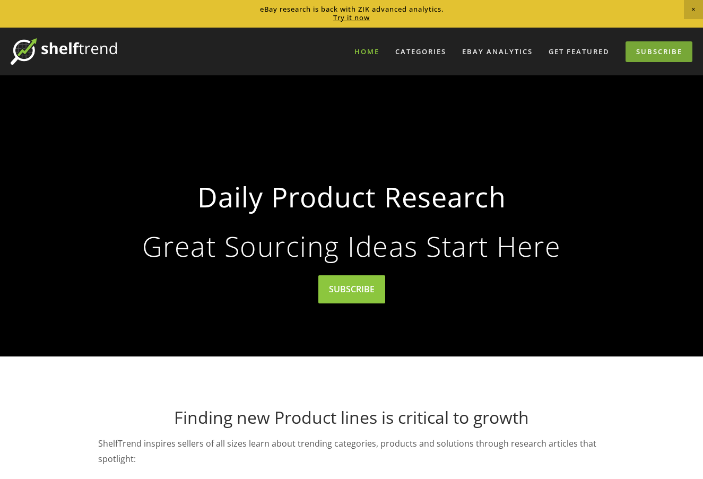
click at [648, 54] on link "Subscribe" at bounding box center [658, 51] width 67 height 21
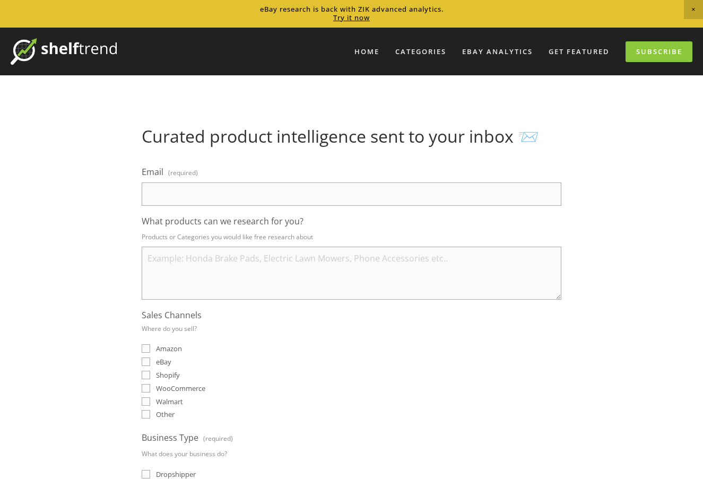
click at [219, 194] on input "Email (required)" at bounding box center [352, 193] width 420 height 23
type input "[EMAIL_ADDRESS][DOMAIN_NAME]"
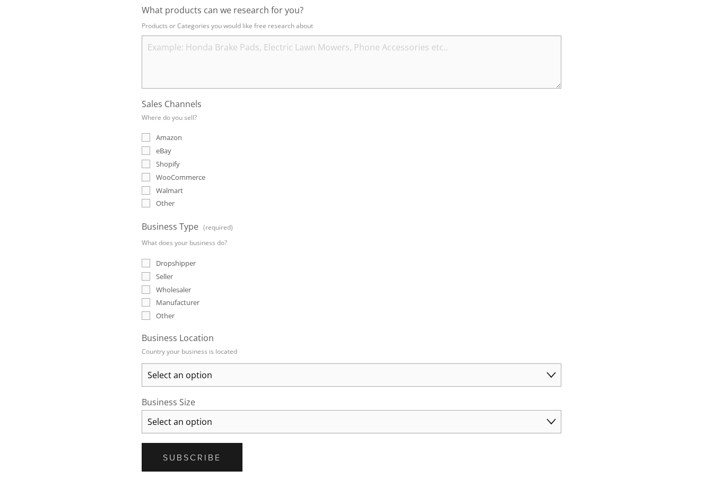
scroll to position [212, 0]
click at [147, 151] on input "eBay" at bounding box center [146, 149] width 8 height 8
checkbox input "true"
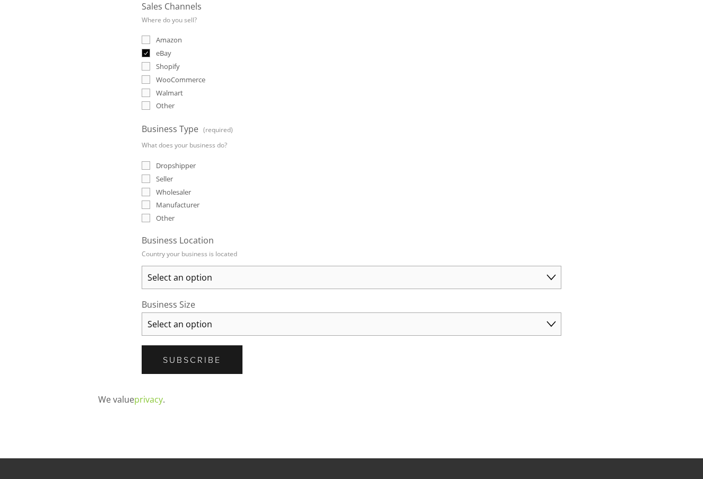
scroll to position [318, 0]
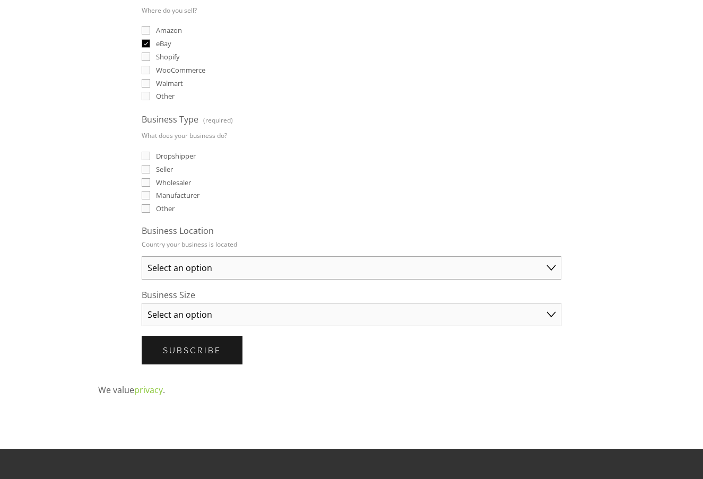
click at [142, 171] on input "Seller" at bounding box center [146, 169] width 8 height 8
checkbox input "true"
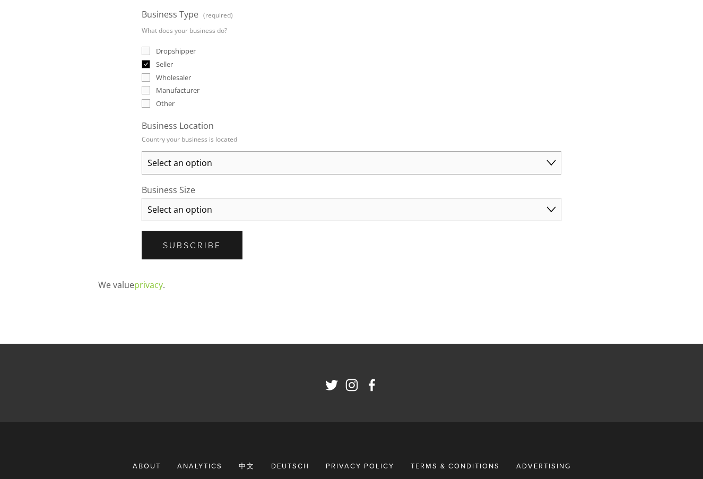
scroll to position [424, 0]
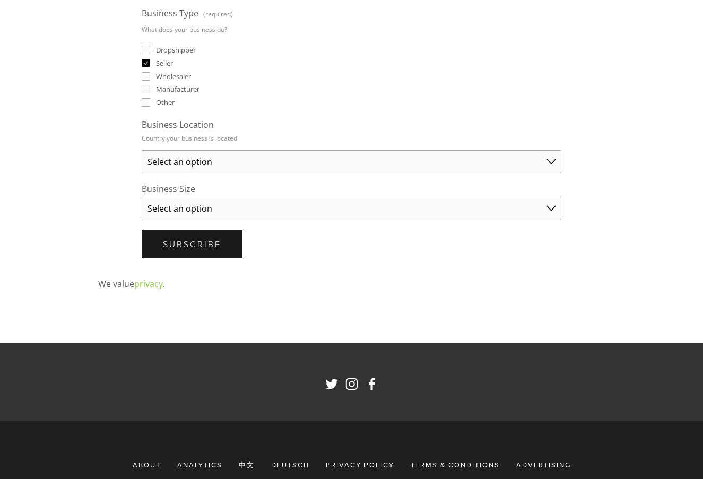
click at [191, 163] on select "Select an option Australia United States United Kingdom China Japan Germany Can…" at bounding box center [352, 161] width 420 height 23
click at [142, 150] on select "Select an option Australia United States United Kingdom China Japan Germany Can…" at bounding box center [352, 161] width 420 height 23
click at [181, 167] on select "Australia United States United Kingdom China Japan Germany Canada Other" at bounding box center [352, 161] width 420 height 23
select select "Japan"
click at [142, 150] on select "Australia United States United Kingdom China Japan Germany Canada Other" at bounding box center [352, 161] width 420 height 23
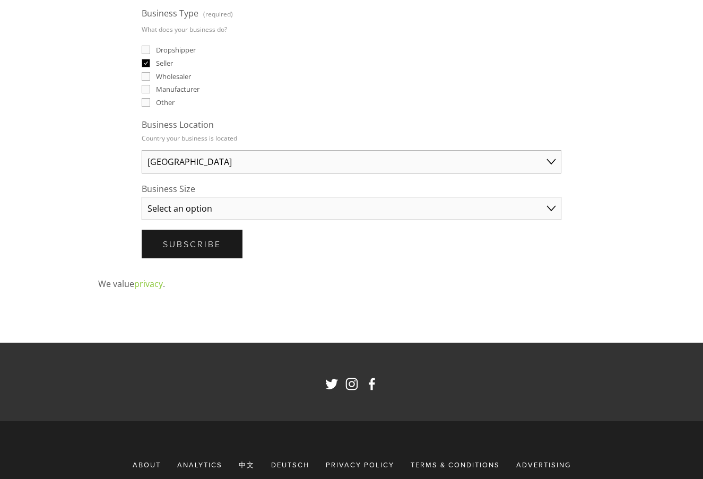
click at [205, 211] on select "Select an option Solo Merchant (under $50K annual sales) Small Business ($50K -…" at bounding box center [352, 208] width 420 height 23
select select "Small Business ($50K - $250K annual sales)"
click at [142, 197] on select "Select an option Solo Merchant (under $50K annual sales) Small Business ($50K -…" at bounding box center [352, 208] width 420 height 23
click at [189, 246] on span "Subscribe" at bounding box center [192, 244] width 58 height 12
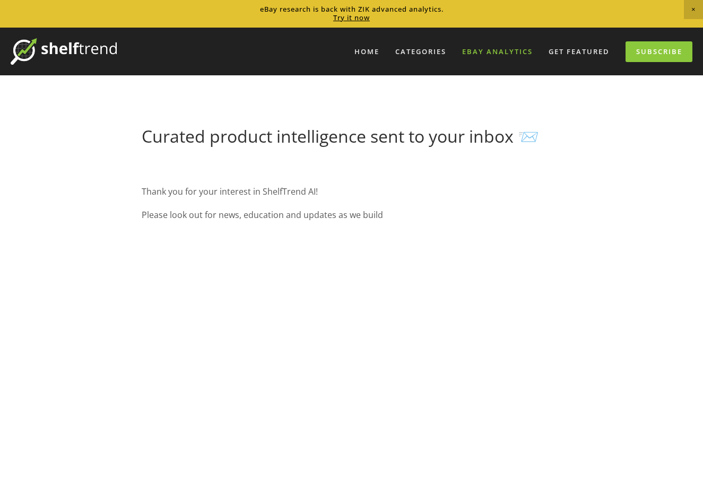
click at [494, 54] on link "eBay Analytics" at bounding box center [497, 52] width 84 height 18
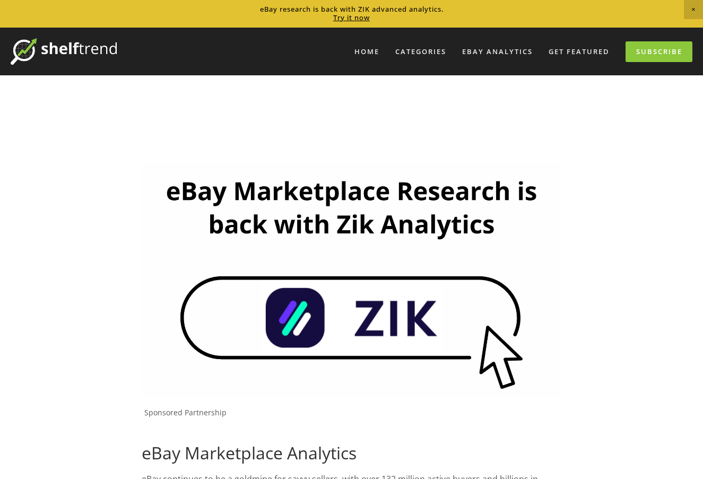
click at [402, 340] on img at bounding box center [352, 280] width 420 height 236
click at [73, 51] on img at bounding box center [64, 51] width 106 height 27
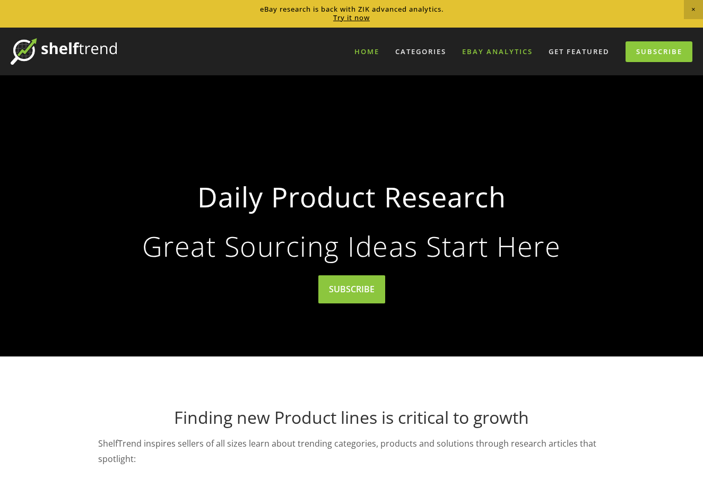
click at [500, 50] on link "eBay Analytics" at bounding box center [497, 52] width 84 height 18
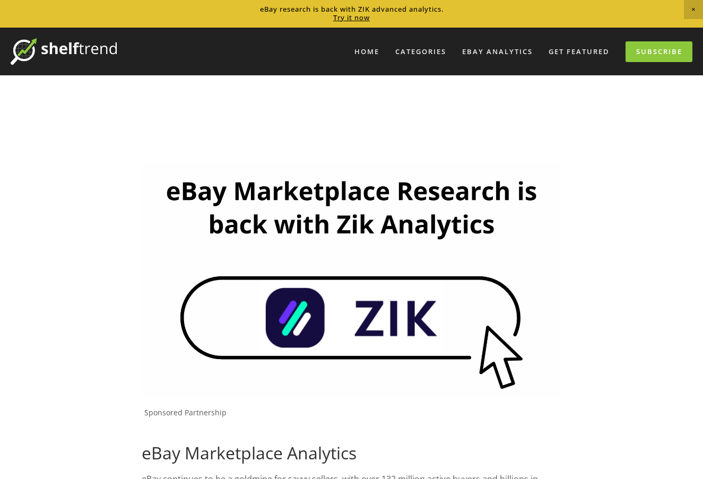
drag, startPoint x: 362, startPoint y: 179, endPoint x: 634, endPoint y: 289, distance: 293.7
click at [662, 55] on link "Subscribe" at bounding box center [658, 51] width 67 height 21
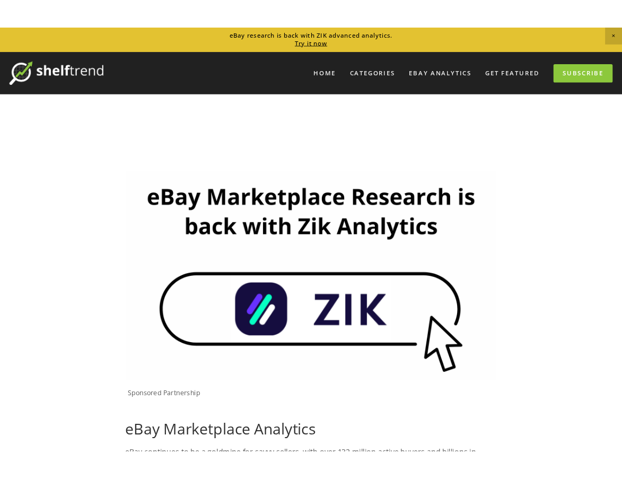
scroll to position [265, 0]
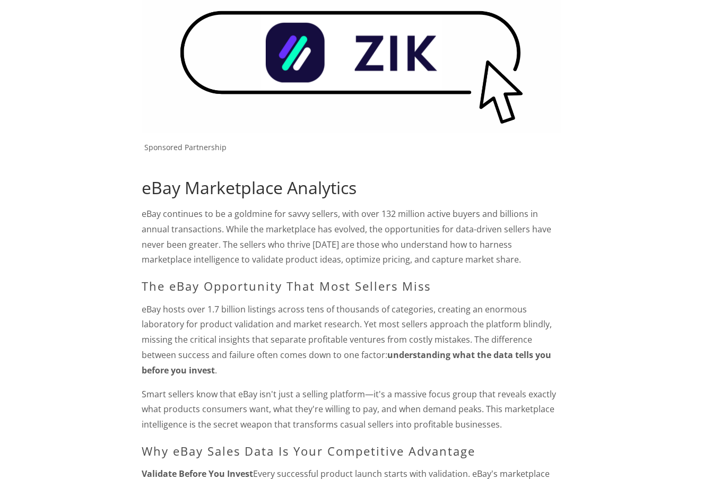
click at [303, 77] on img at bounding box center [352, 15] width 420 height 236
